Goal: Task Accomplishment & Management: Use online tool/utility

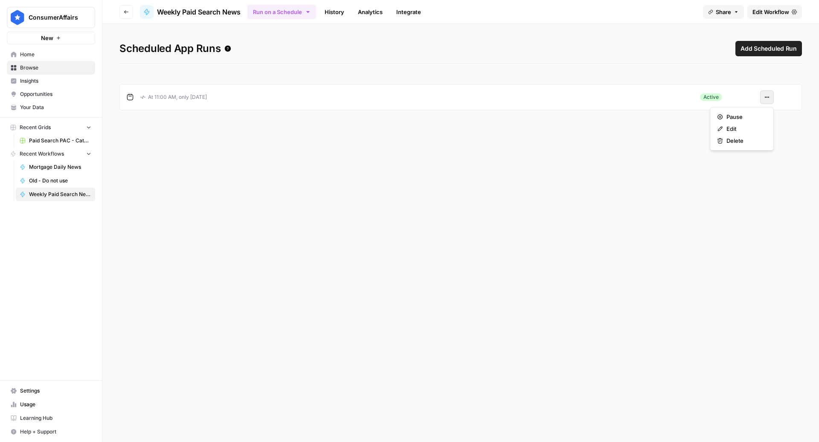
click at [766, 98] on icon "button" at bounding box center [766, 97] width 5 height 5
click at [746, 119] on span "Pause" at bounding box center [744, 117] width 37 height 9
click at [767, 15] on span "Edit Workflow" at bounding box center [770, 12] width 37 height 9
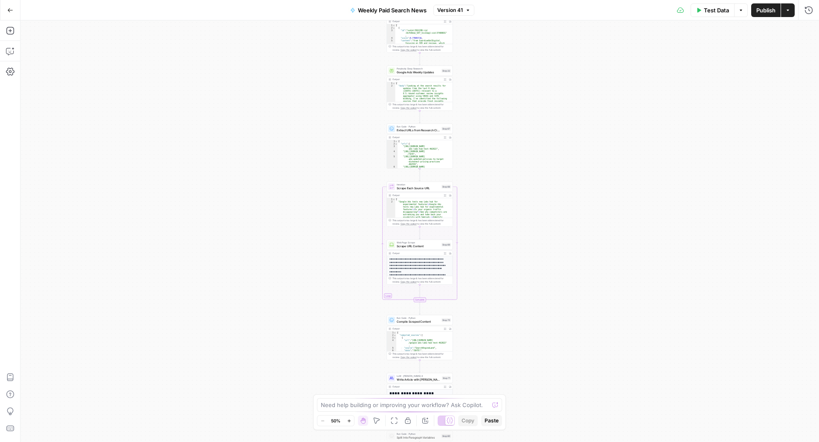
click at [696, 12] on icon "button" at bounding box center [698, 10] width 5 height 5
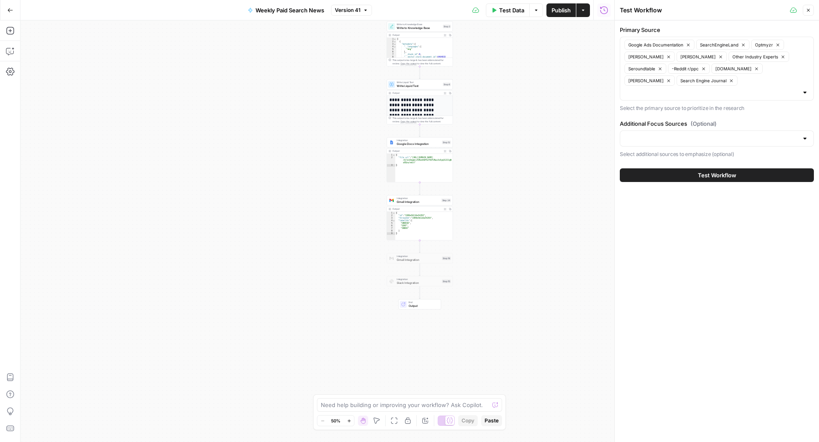
click at [700, 171] on span "Test Workflow" at bounding box center [717, 175] width 38 height 9
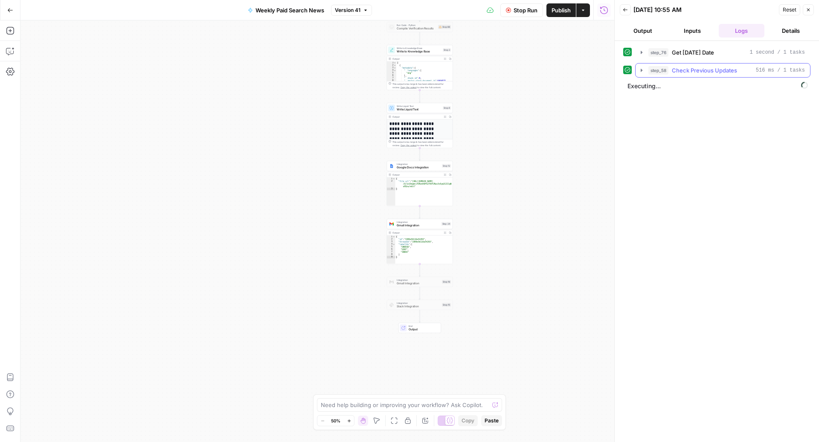
click at [682, 67] on span "Check Previous Updates" at bounding box center [704, 70] width 65 height 9
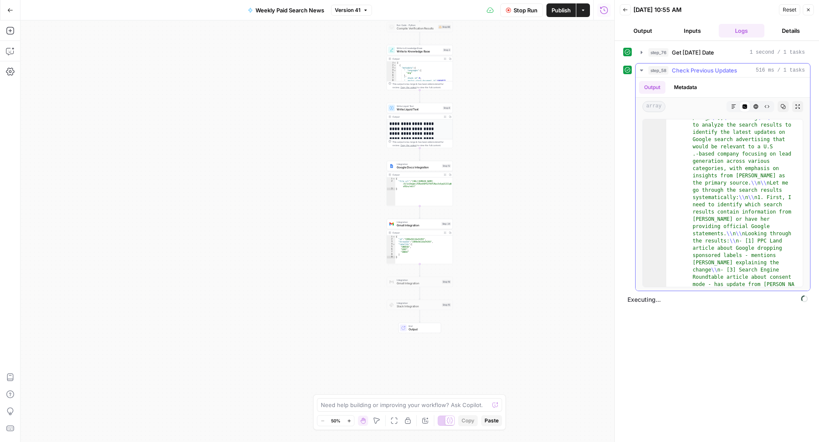
scroll to position [7375, 0]
click at [708, 70] on span "Check Previous Updates" at bounding box center [704, 70] width 65 height 9
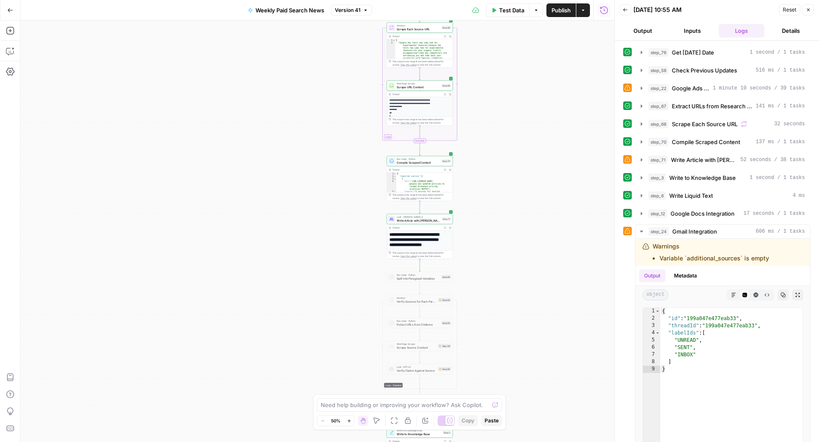
click at [413, 220] on span "Write Article with [PERSON_NAME] 4" at bounding box center [419, 220] width 44 height 4
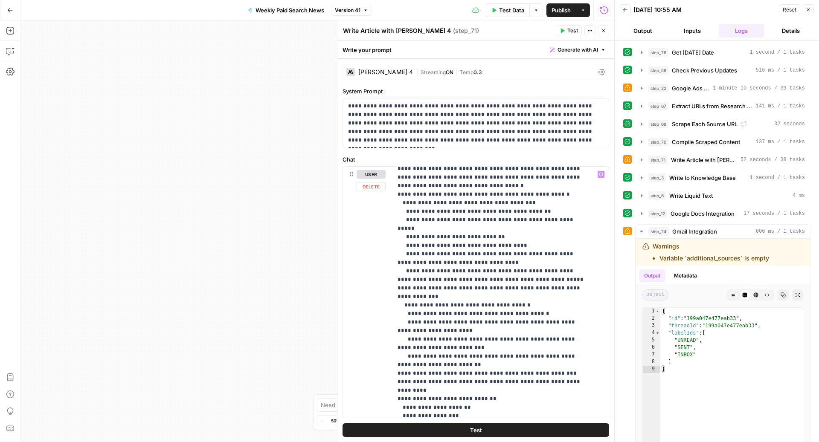
scroll to position [257, 0]
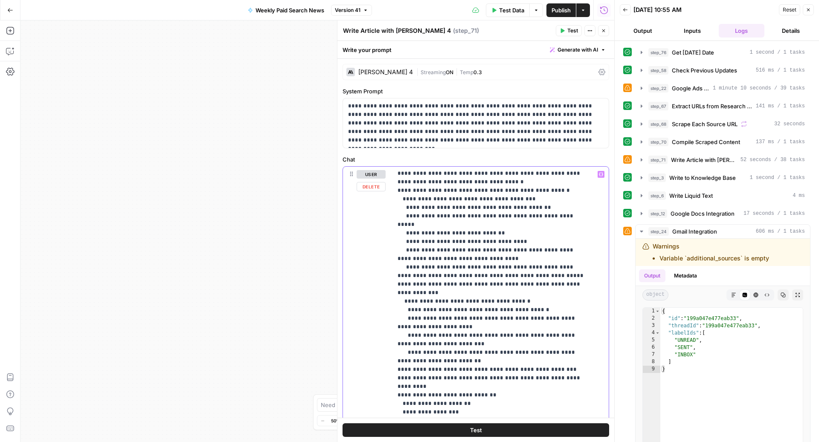
click at [442, 298] on p "**********" at bounding box center [492, 301] width 189 height 776
type input "bold"
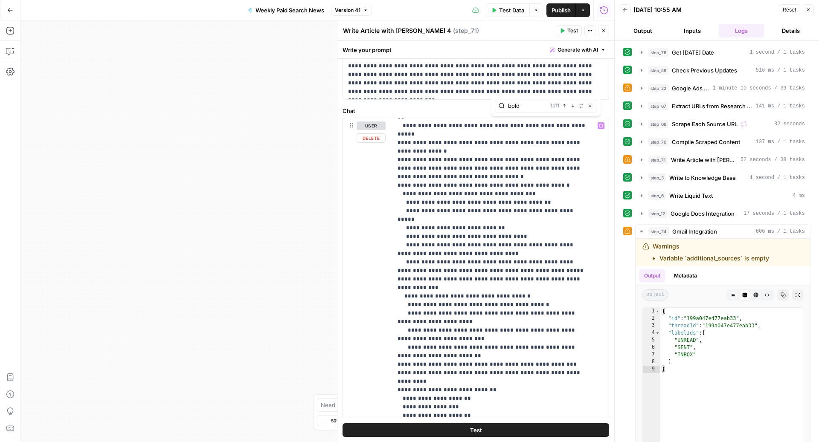
scroll to position [263, 0]
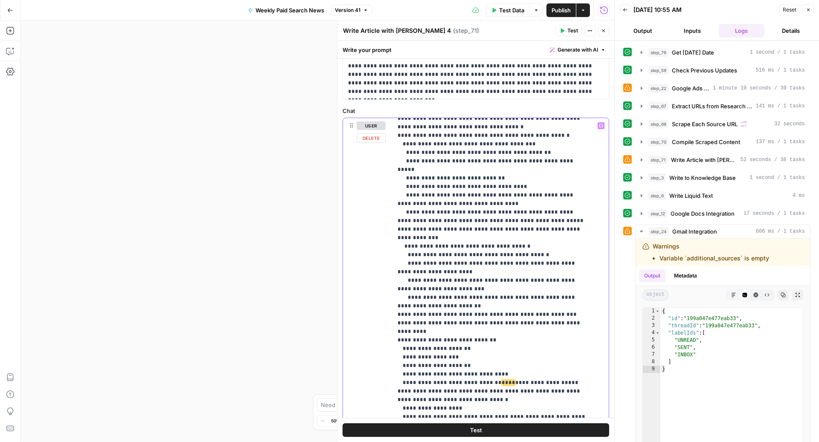
click at [451, 198] on p "**********" at bounding box center [492, 246] width 189 height 776
type input "bullet"
click at [566, 186] on p "**********" at bounding box center [492, 246] width 189 height 776
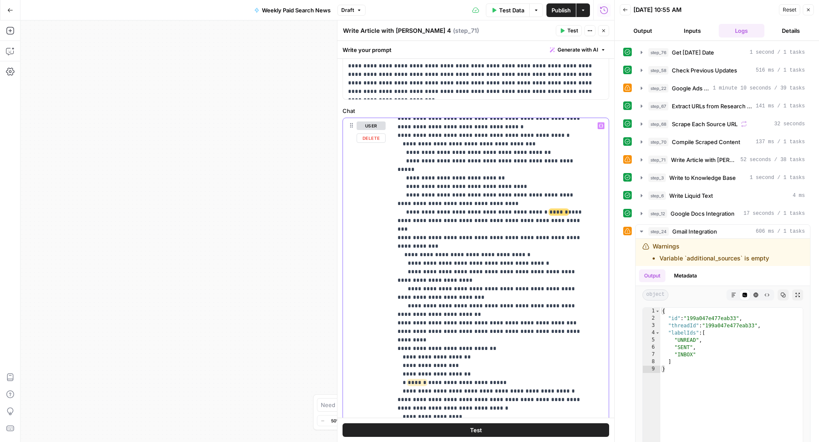
click at [503, 260] on p "**********" at bounding box center [492, 246] width 189 height 776
click at [560, 11] on span "Publish" at bounding box center [560, 10] width 19 height 9
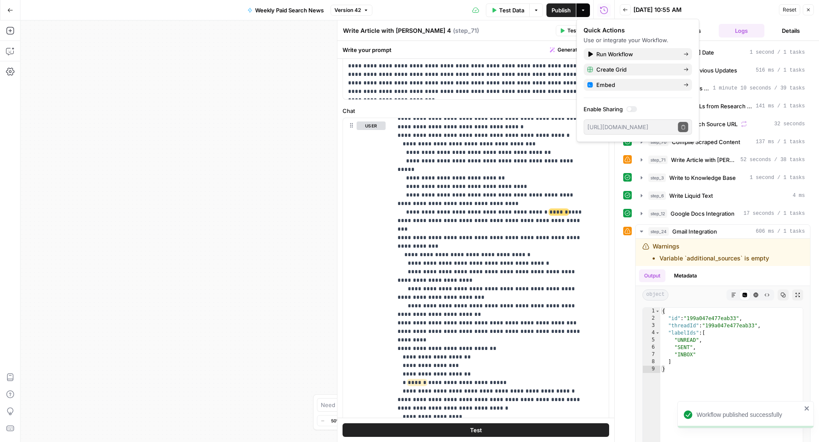
click at [485, 31] on div "Write Article with [PERSON_NAME] 4 Write Article with [PERSON_NAME] 4 ( step_71…" at bounding box center [447, 30] width 211 height 9
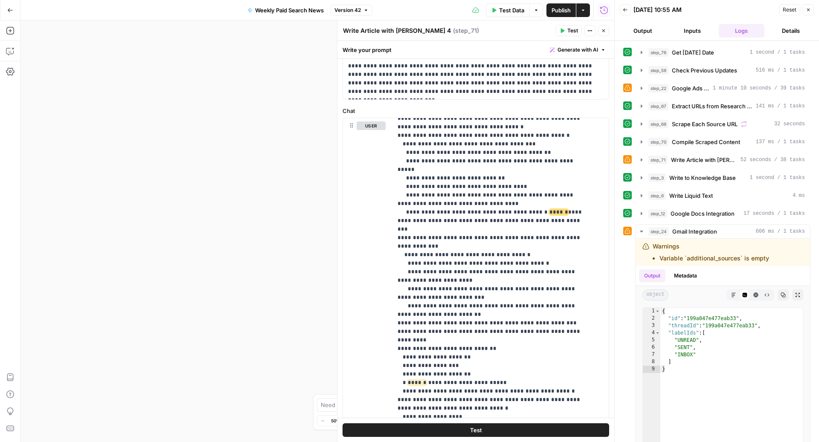
click at [566, 29] on button "Test" at bounding box center [569, 30] width 26 height 11
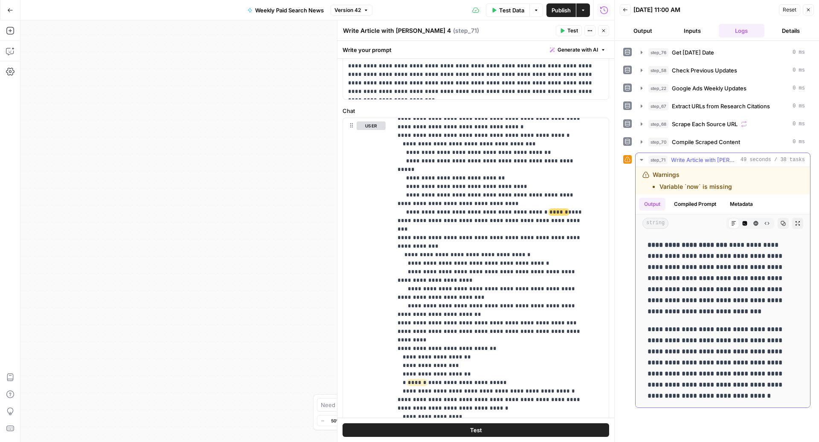
scroll to position [3206, 0]
click at [606, 30] on icon "button" at bounding box center [603, 30] width 5 height 5
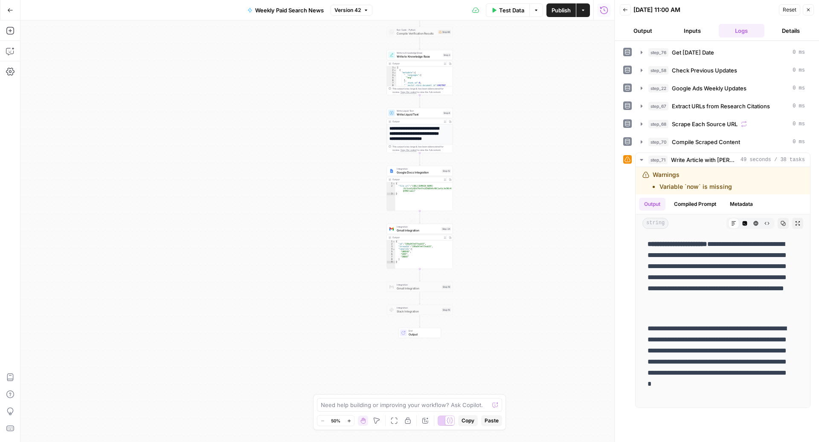
scroll to position [3162, 0]
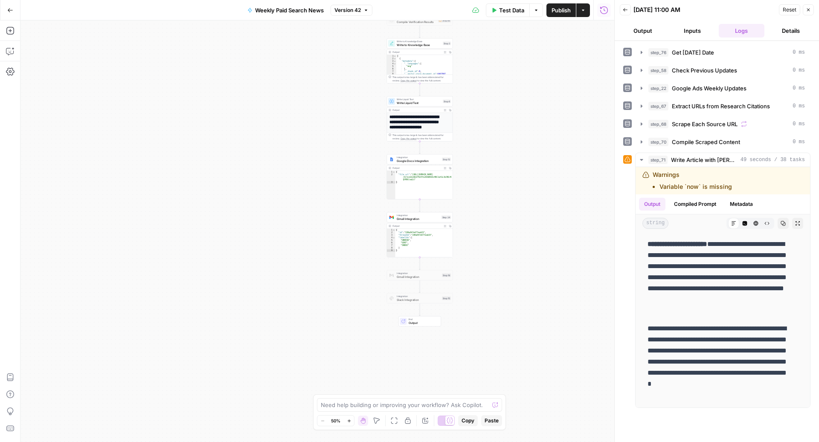
click at [409, 220] on span "Gmail Integration" at bounding box center [418, 219] width 43 height 4
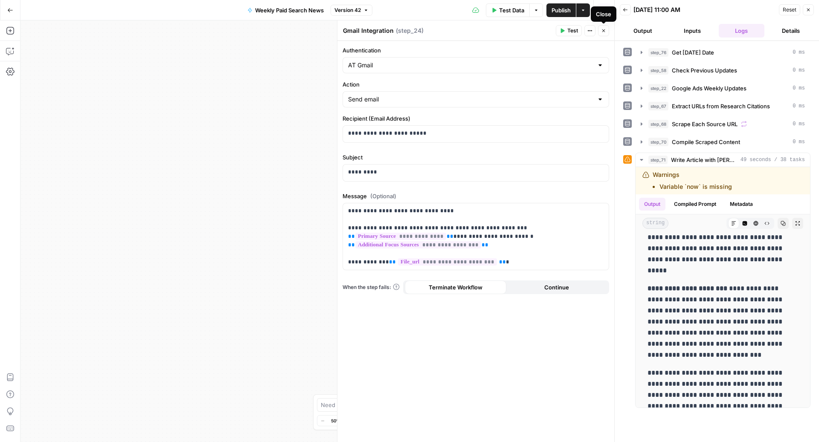
click at [601, 32] on icon "button" at bounding box center [603, 30] width 5 height 5
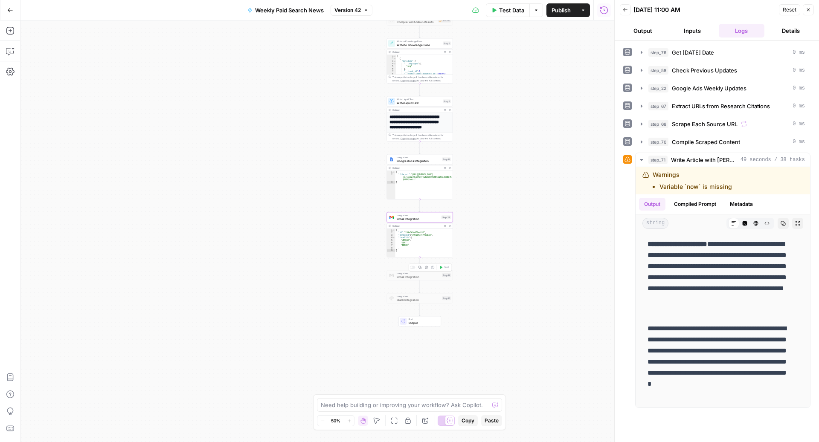
click at [413, 275] on span "Gmail Integration" at bounding box center [419, 277] width 44 height 4
click at [412, 268] on div at bounding box center [411, 268] width 2 height 2
click at [443, 267] on button "Test" at bounding box center [444, 268] width 13 height 6
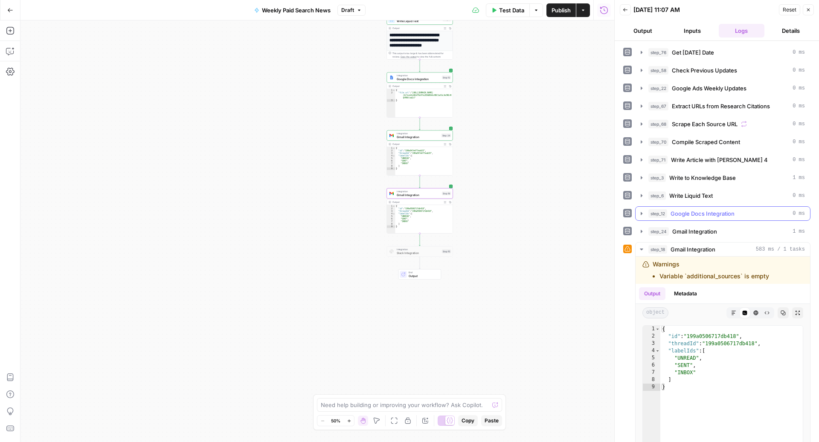
click at [681, 212] on span "Google Docs Integration" at bounding box center [702, 213] width 64 height 9
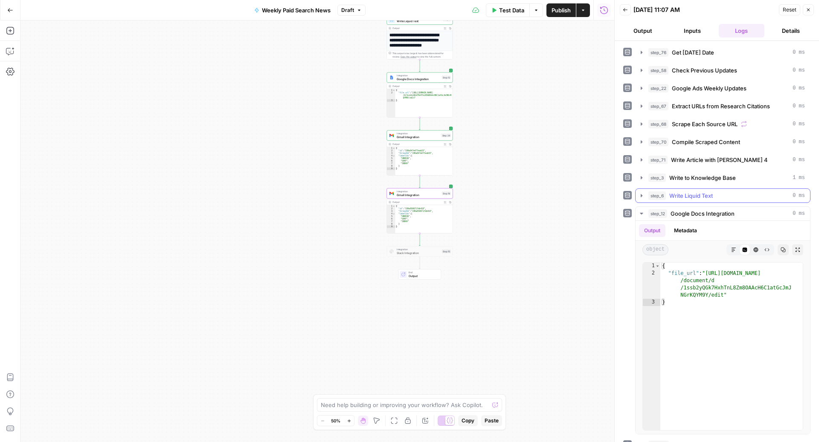
click at [664, 192] on span "step_6" at bounding box center [656, 196] width 17 height 9
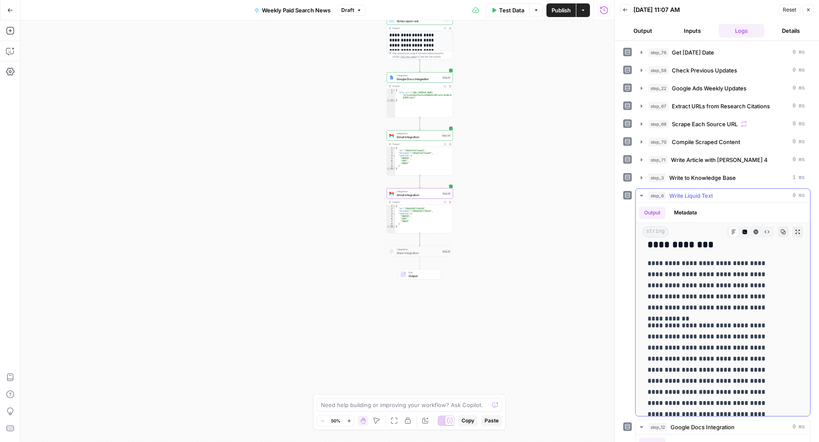
scroll to position [521, 0]
click at [697, 179] on span "Write to Knowledge Base" at bounding box center [702, 178] width 67 height 9
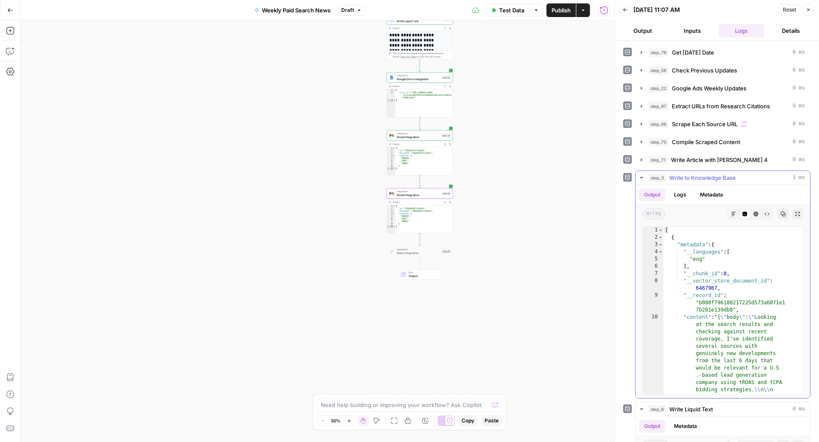
click at [697, 179] on span "Write to Knowledge Base" at bounding box center [702, 178] width 67 height 9
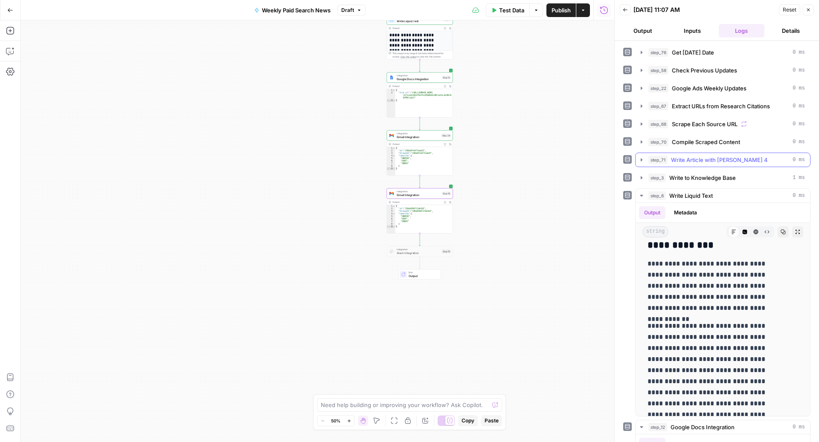
click at [688, 156] on span "Write Article with [PERSON_NAME] 4" at bounding box center [719, 160] width 97 height 9
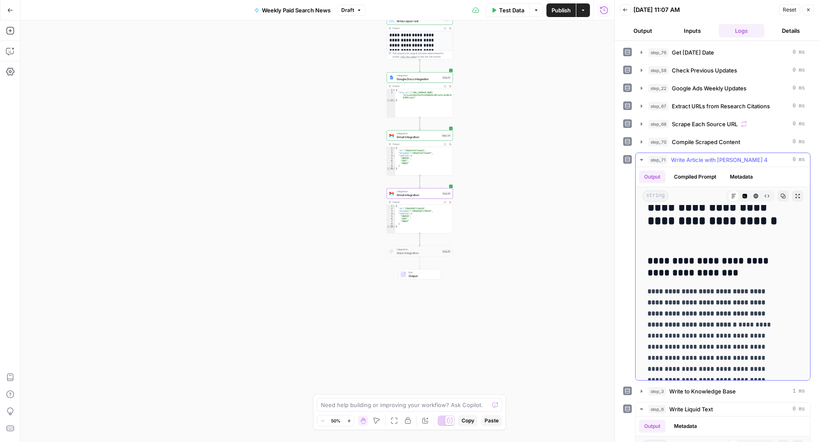
scroll to position [416, 0]
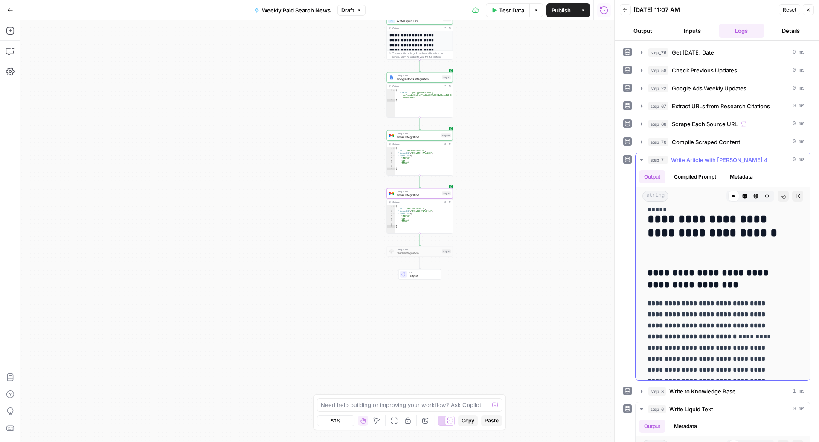
click at [674, 159] on span "Write Article with [PERSON_NAME] 4" at bounding box center [719, 160] width 97 height 9
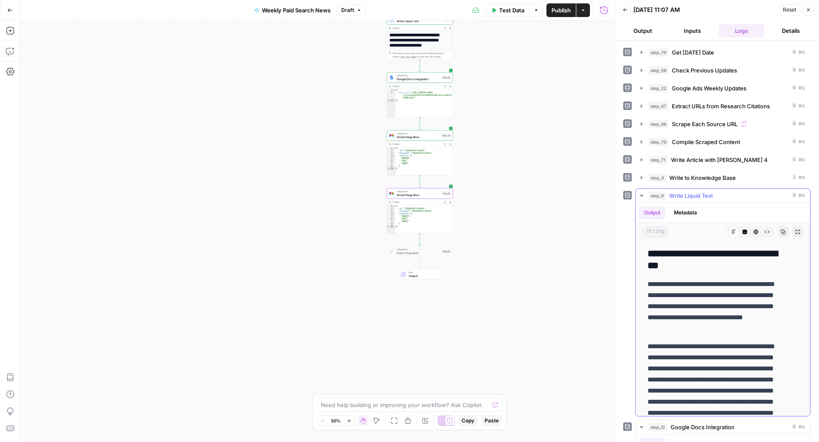
scroll to position [490, 0]
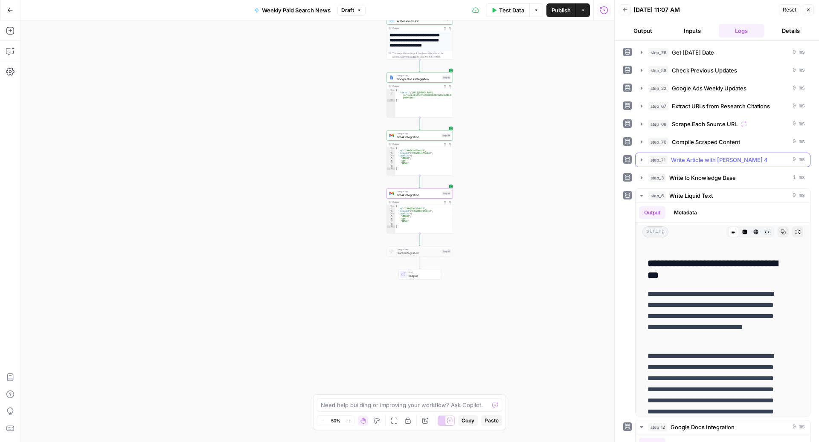
click at [684, 156] on span "Write Article with [PERSON_NAME] 4" at bounding box center [719, 160] width 97 height 9
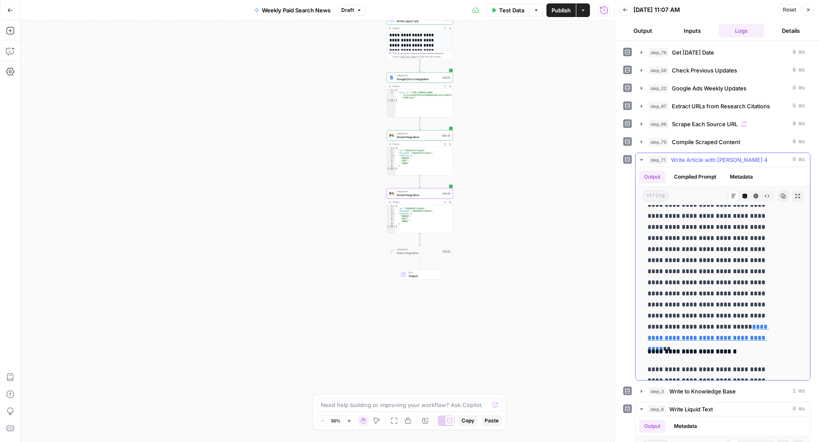
scroll to position [2188, 0]
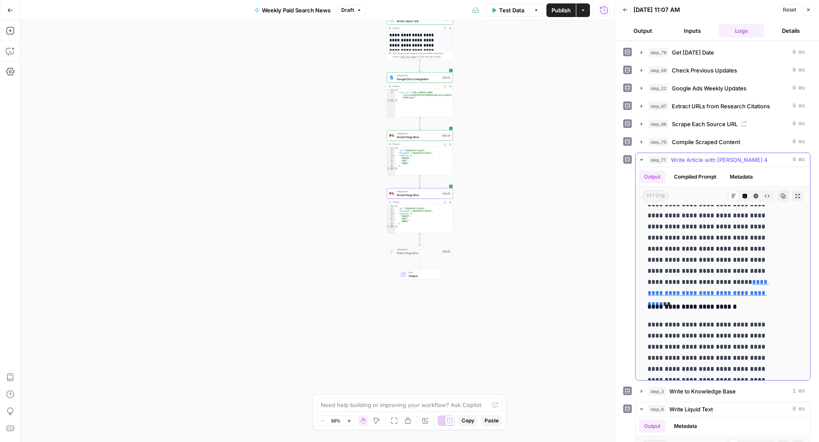
click at [700, 281] on link "**********" at bounding box center [708, 293] width 122 height 29
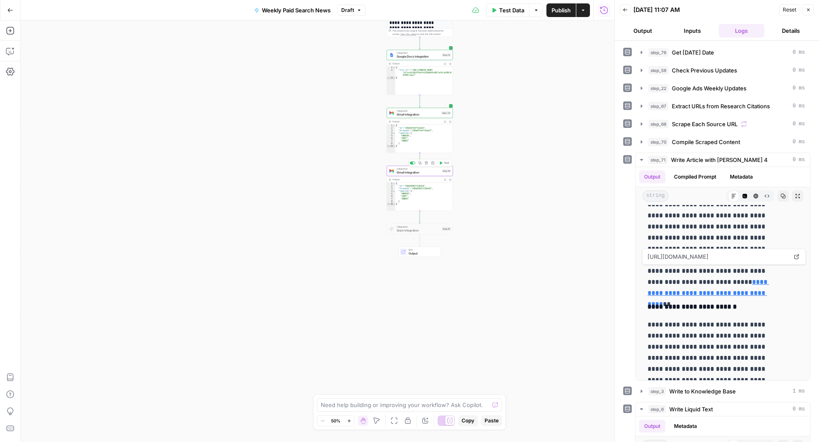
click at [419, 172] on span "Gmail Integration" at bounding box center [419, 172] width 44 height 4
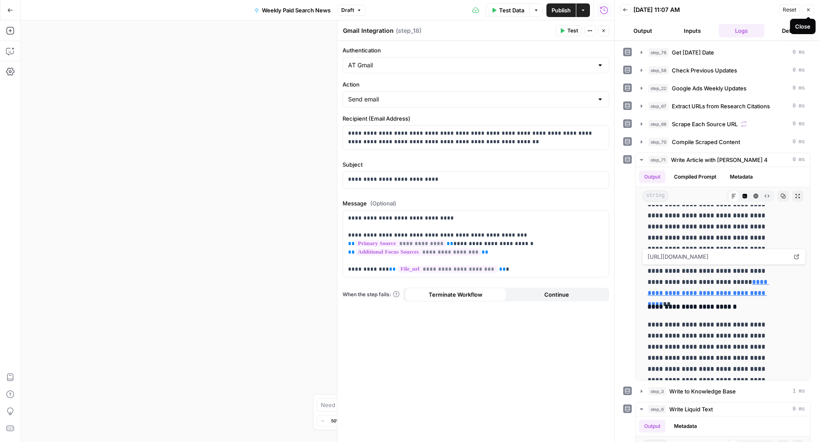
click at [808, 10] on icon "button" at bounding box center [808, 9] width 5 height 5
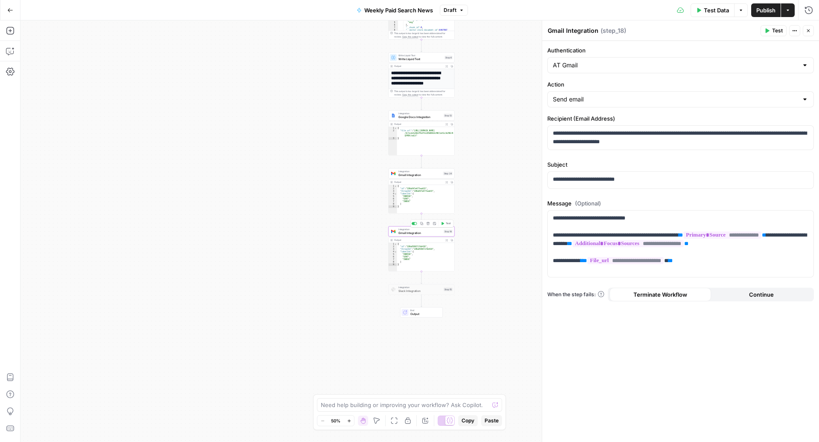
click at [412, 234] on span "Gmail Integration" at bounding box center [420, 233] width 44 height 4
click at [416, 224] on div at bounding box center [416, 224] width 2 height 2
